Goal: Task Accomplishment & Management: Use online tool/utility

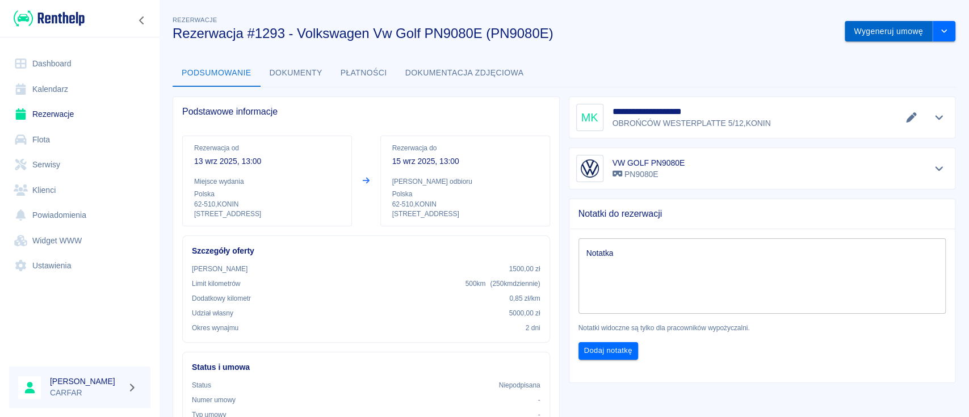
click at [898, 30] on button "Wygeneruj umowę" at bounding box center [889, 31] width 88 height 21
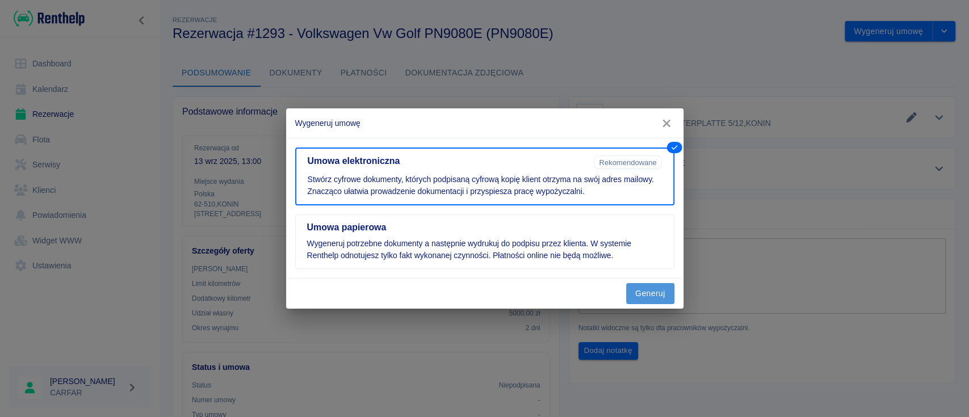
click at [657, 290] on button "Generuj" at bounding box center [650, 293] width 48 height 21
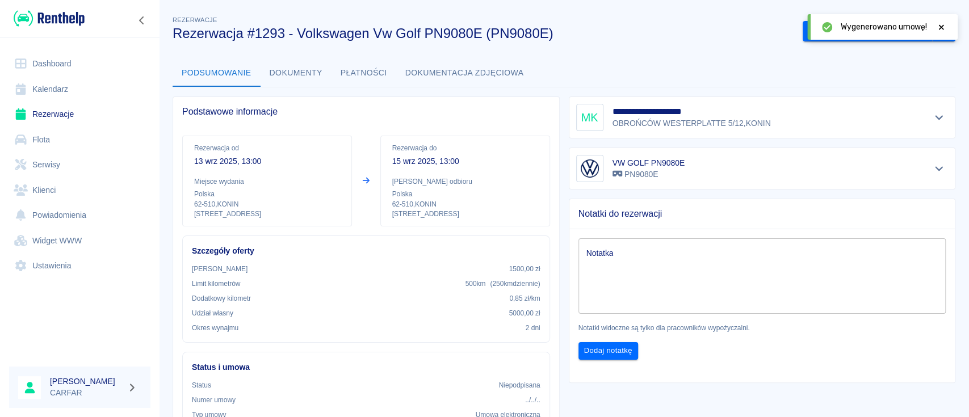
click at [732, 115] on h5 "**********" at bounding box center [693, 111] width 161 height 11
click at [933, 119] on icon "Pokaż szczegóły" at bounding box center [939, 117] width 13 height 10
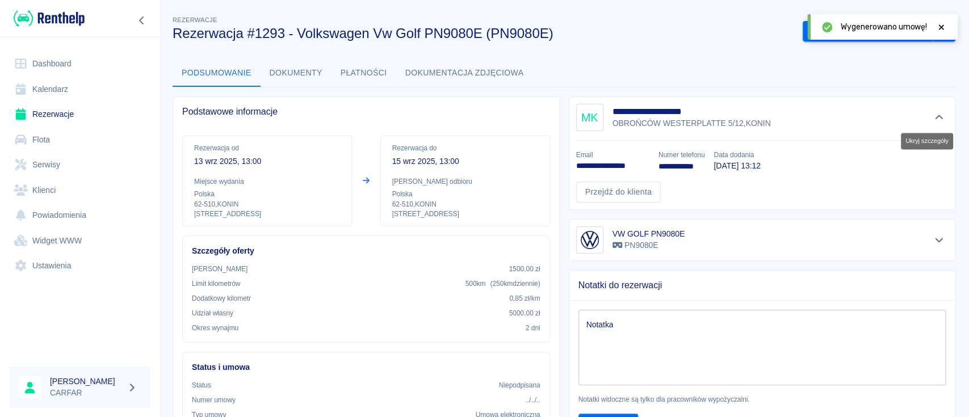
click at [933, 119] on icon "Ukryj szczegóły" at bounding box center [939, 117] width 13 height 10
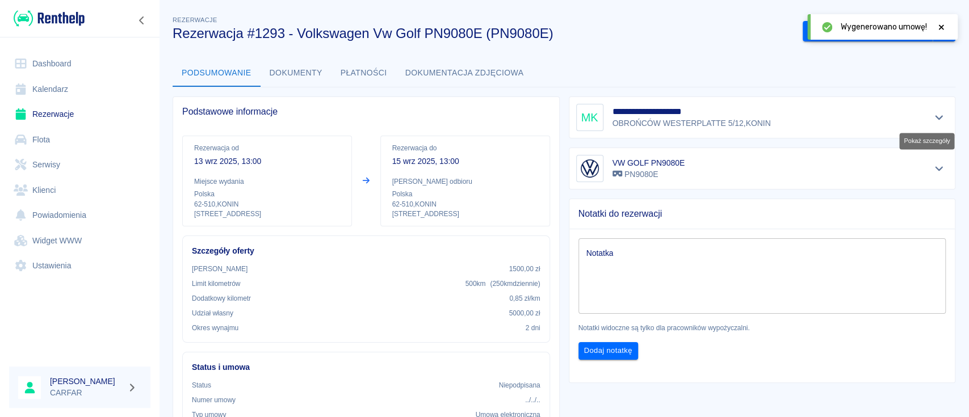
click at [933, 119] on icon "Pokaż szczegóły" at bounding box center [939, 117] width 13 height 10
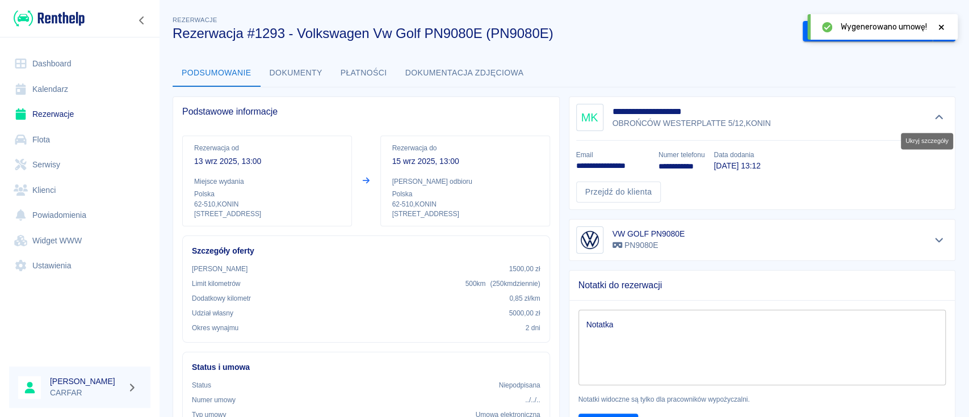
click at [933, 119] on icon "Ukryj szczegóły" at bounding box center [939, 117] width 13 height 10
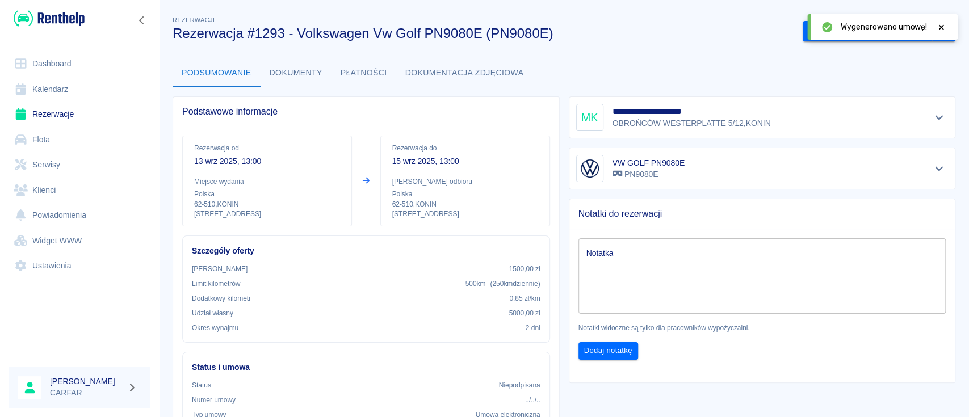
click at [943, 25] on icon at bounding box center [941, 26] width 5 height 5
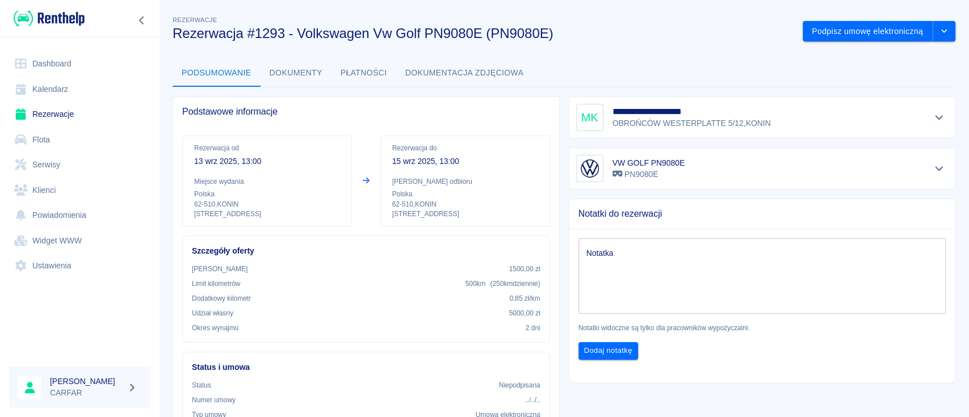
click at [48, 16] on img at bounding box center [49, 18] width 71 height 19
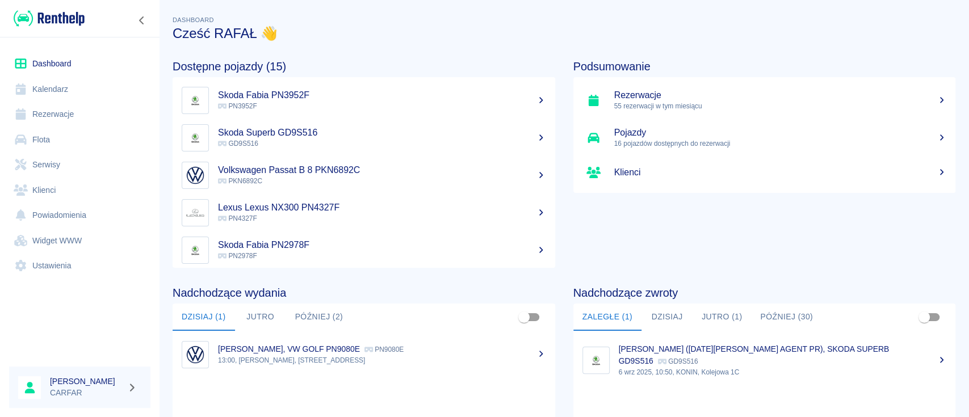
click at [68, 61] on link "Dashboard" at bounding box center [79, 64] width 141 height 26
